Goal: Task Accomplishment & Management: Use online tool/utility

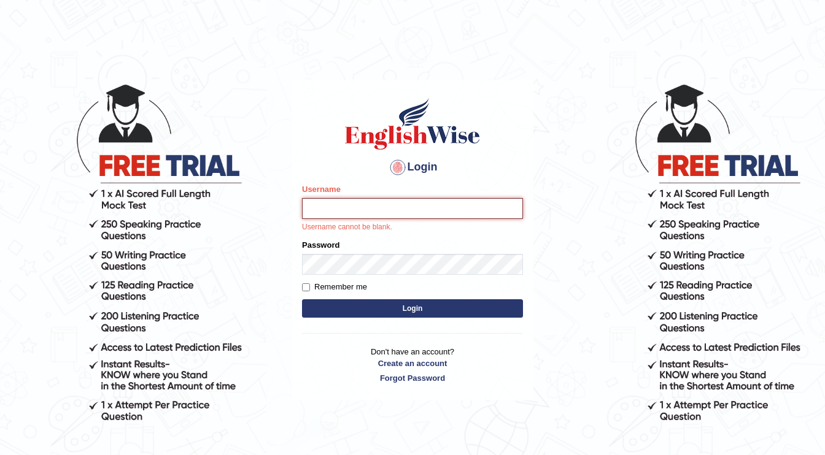
type input "dhirendra2"
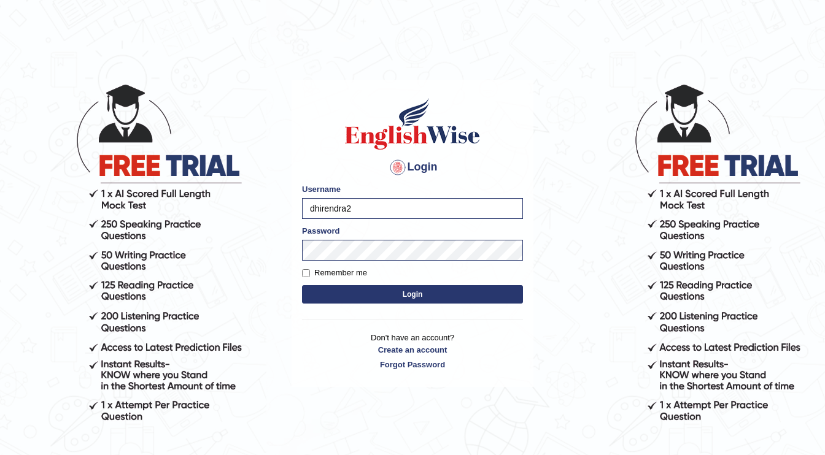
click at [388, 296] on button "Login" at bounding box center [412, 294] width 221 height 18
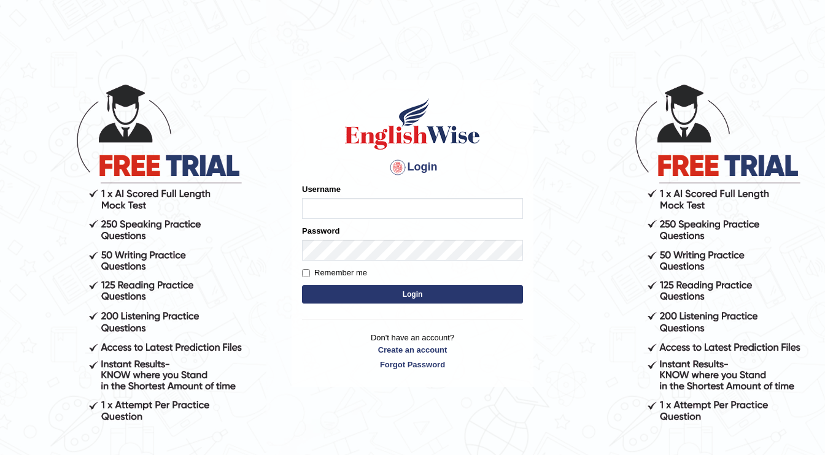
type input "dhirendra2"
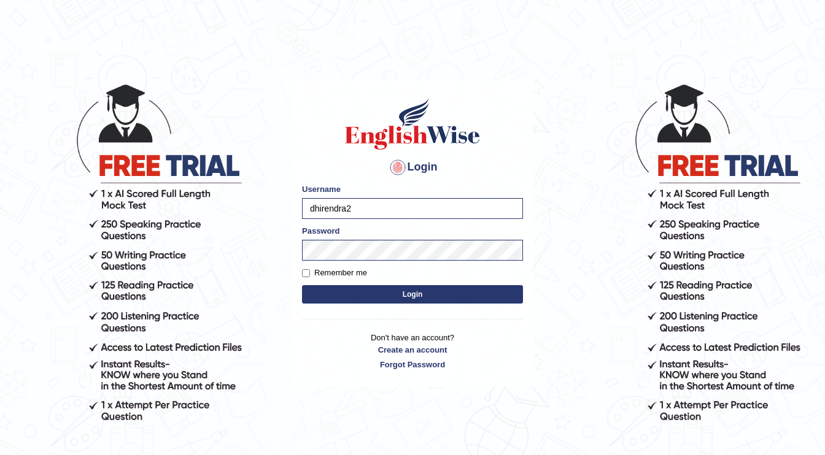
click at [397, 298] on button "Login" at bounding box center [412, 294] width 221 height 18
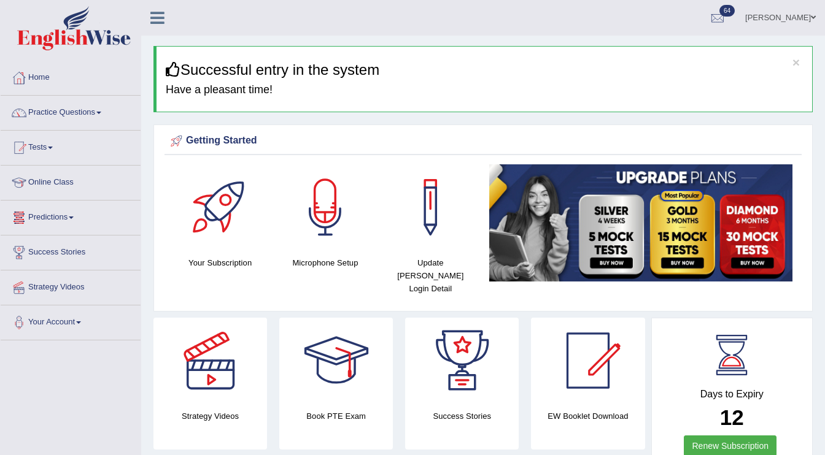
click at [64, 219] on link "Predictions" at bounding box center [71, 216] width 140 height 31
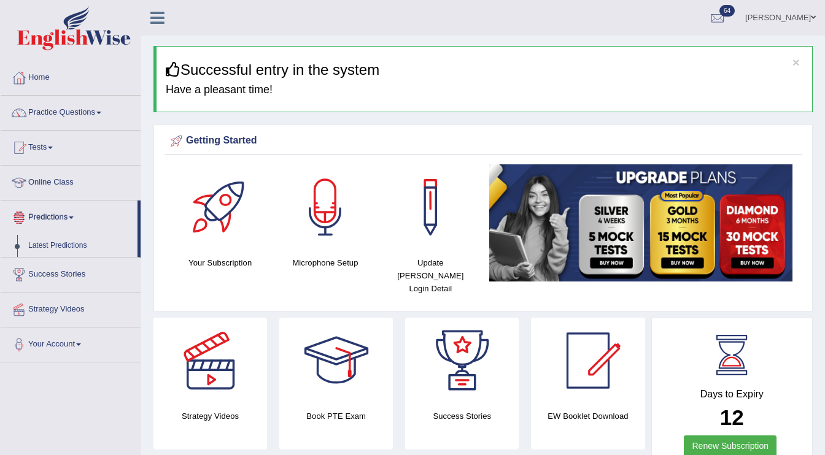
click at [64, 219] on link "Predictions" at bounding box center [69, 216] width 137 height 31
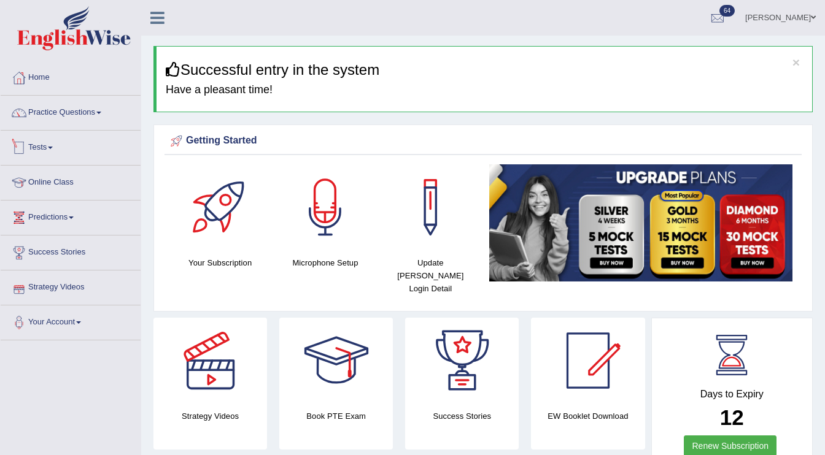
click at [48, 149] on link "Tests" at bounding box center [71, 146] width 140 height 31
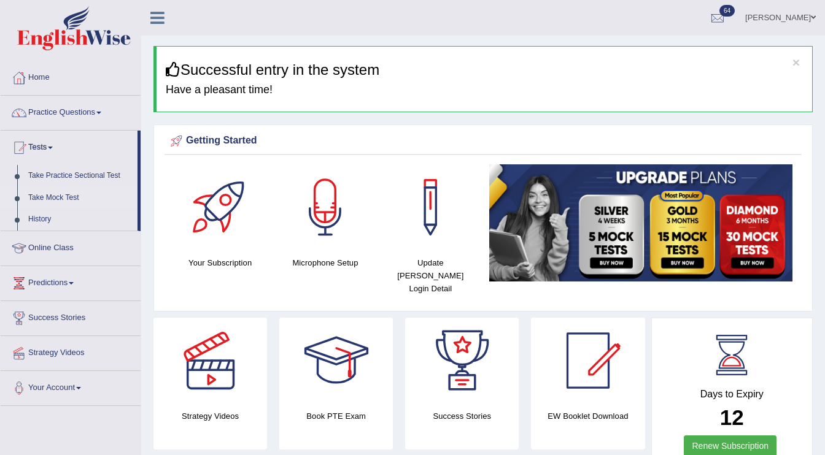
click at [55, 198] on link "Take Mock Test" at bounding box center [80, 198] width 115 height 22
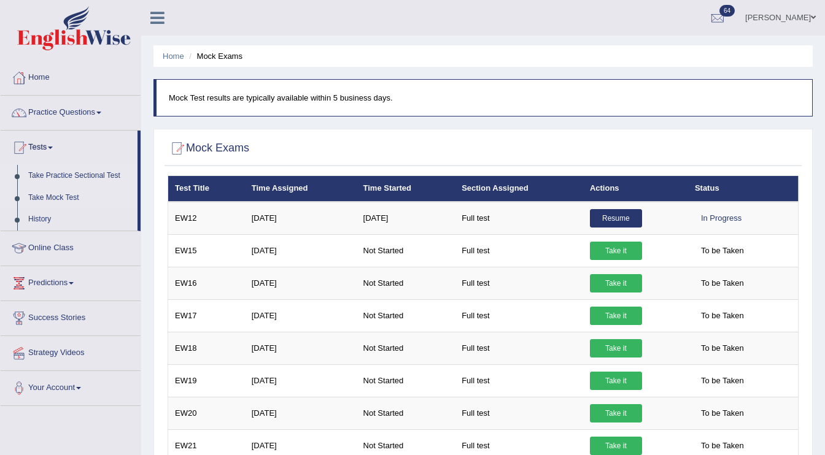
click at [56, 178] on link "Take Practice Sectional Test" at bounding box center [80, 176] width 115 height 22
click at [31, 206] on link "Take Mock Test" at bounding box center [80, 198] width 115 height 22
click at [38, 215] on link "History" at bounding box center [80, 220] width 115 height 22
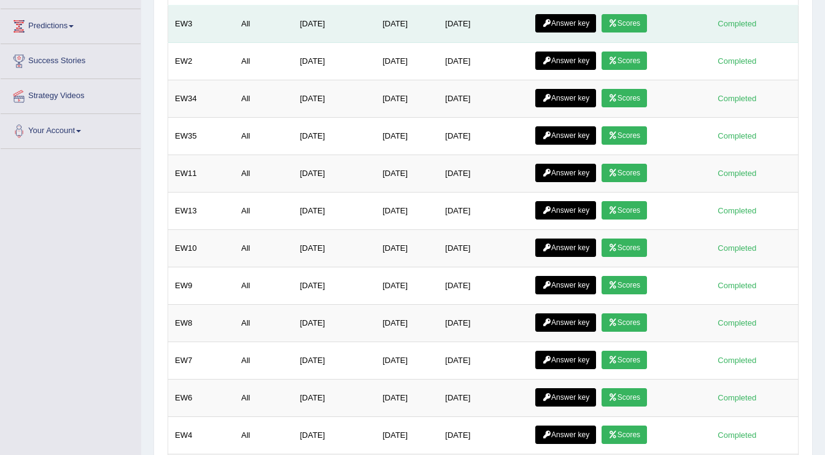
scroll to position [415, 0]
